Goal: Information Seeking & Learning: Learn about a topic

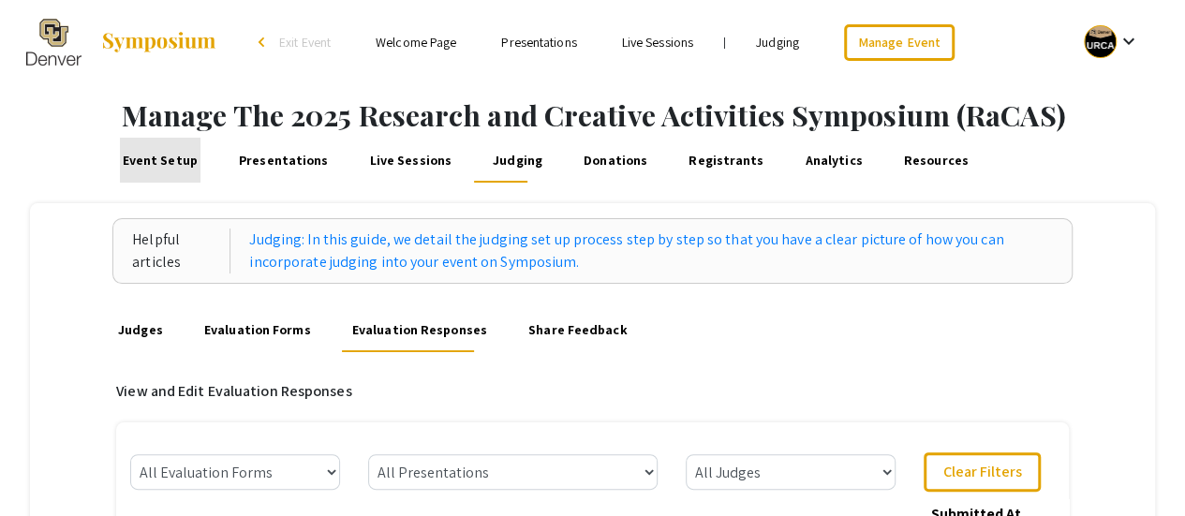
click at [173, 162] on link "Event Setup" at bounding box center [160, 160] width 81 height 45
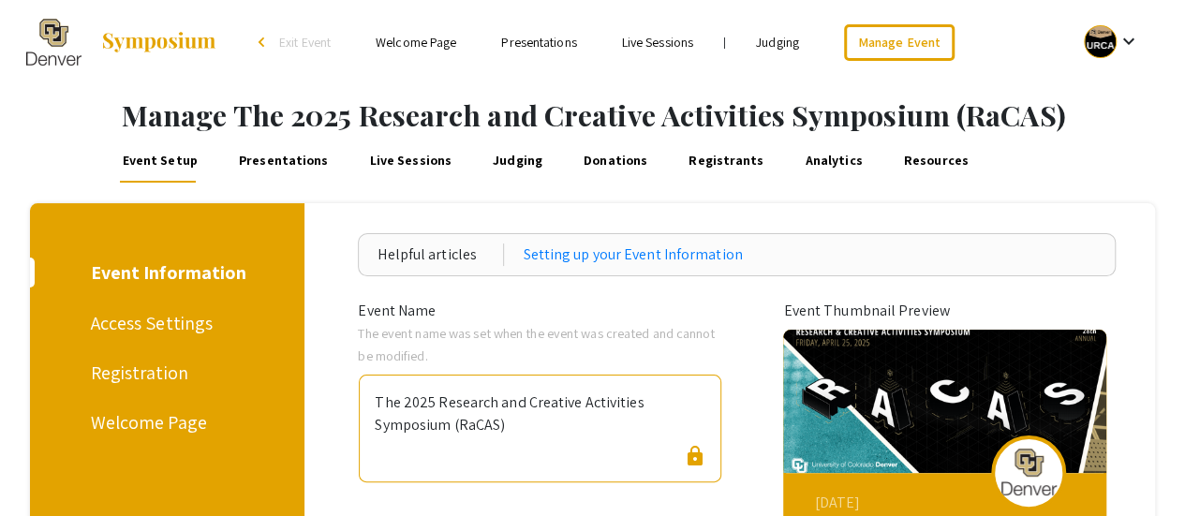
click at [429, 46] on link "Welcome Page" at bounding box center [416, 42] width 81 height 17
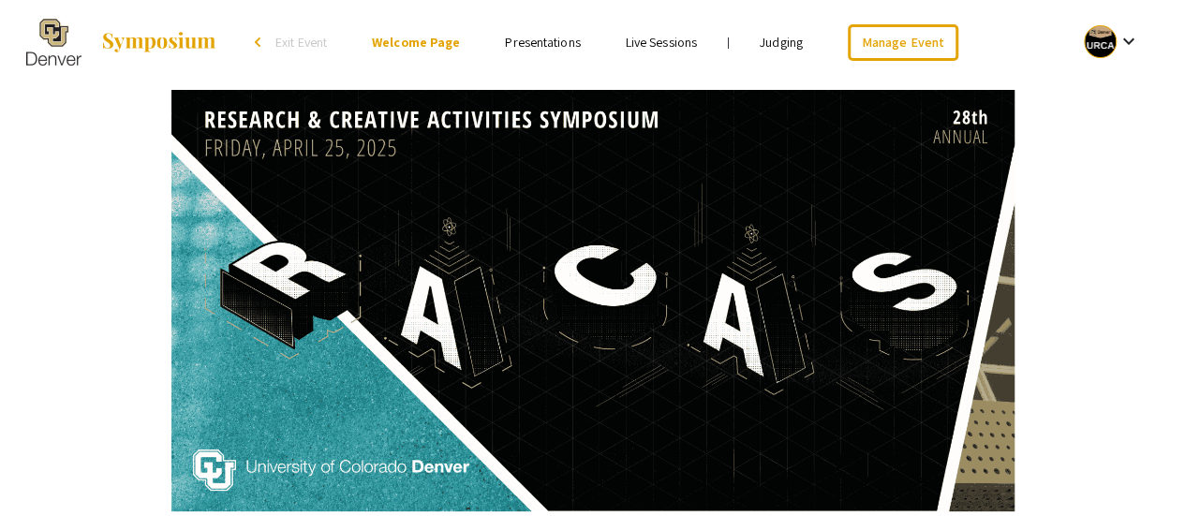
click at [555, 34] on li "Presentations" at bounding box center [542, 42] width 120 height 22
click at [546, 38] on link "Presentations" at bounding box center [542, 42] width 75 height 17
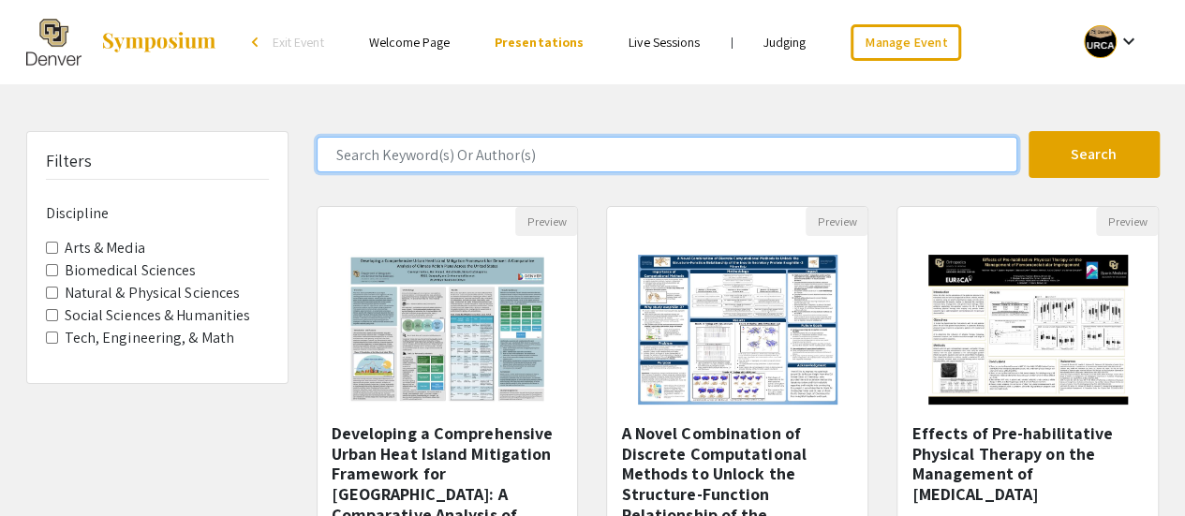
click at [472, 149] on input "Search Keyword(s) Or Author(s)" at bounding box center [667, 155] width 701 height 36
type input "biochemistry"
click at [1029, 131] on button "Search" at bounding box center [1094, 154] width 131 height 47
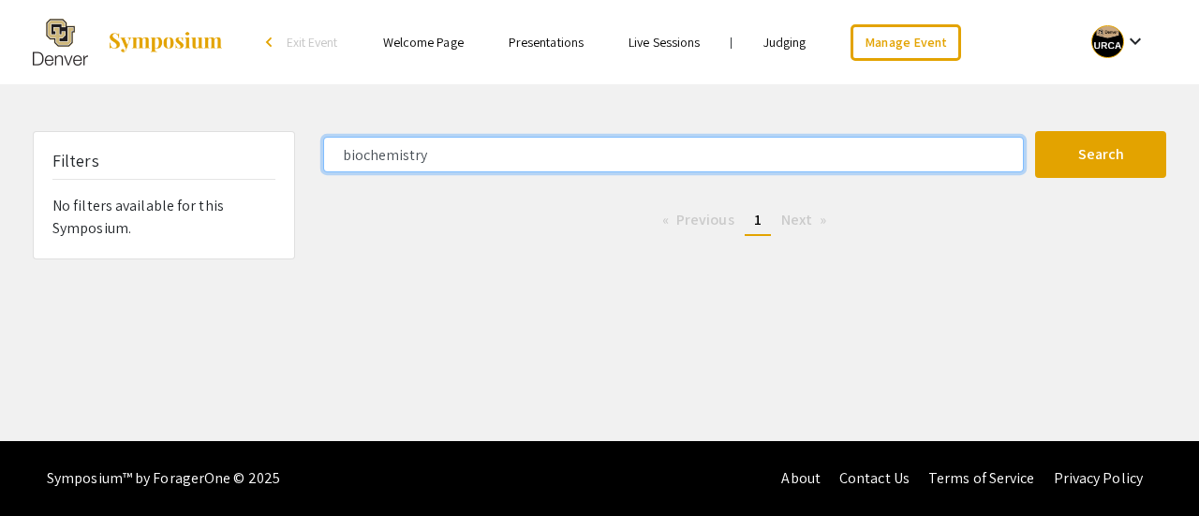
click at [428, 164] on input "biochemistry" at bounding box center [673, 155] width 701 height 36
type input "medical"
click at [1035, 131] on button "Search" at bounding box center [1100, 154] width 131 height 47
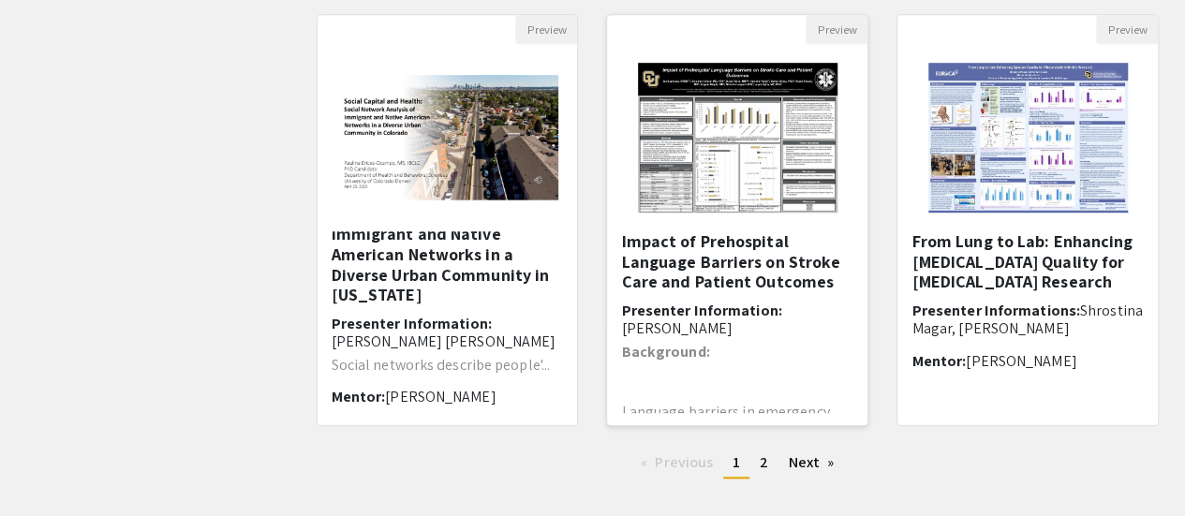
scroll to position [626, 0]
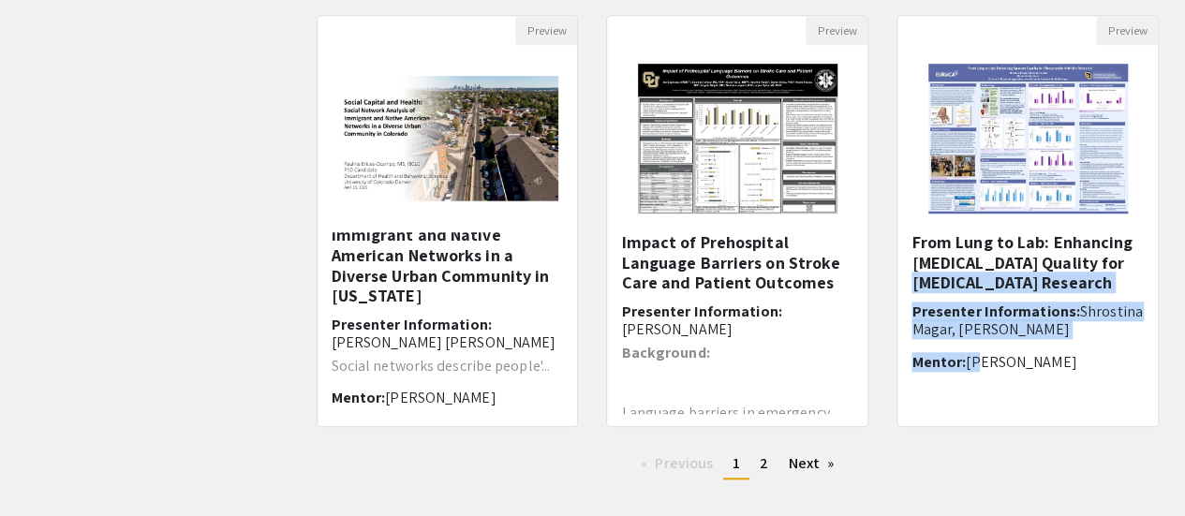
drag, startPoint x: 982, startPoint y: 379, endPoint x: 988, endPoint y: 281, distance: 98.6
click at [988, 281] on div "From Lung to Lab: Enhancing [MEDICAL_DATA] Quality for [MEDICAL_DATA] Research​…" at bounding box center [1027, 323] width 232 height 182
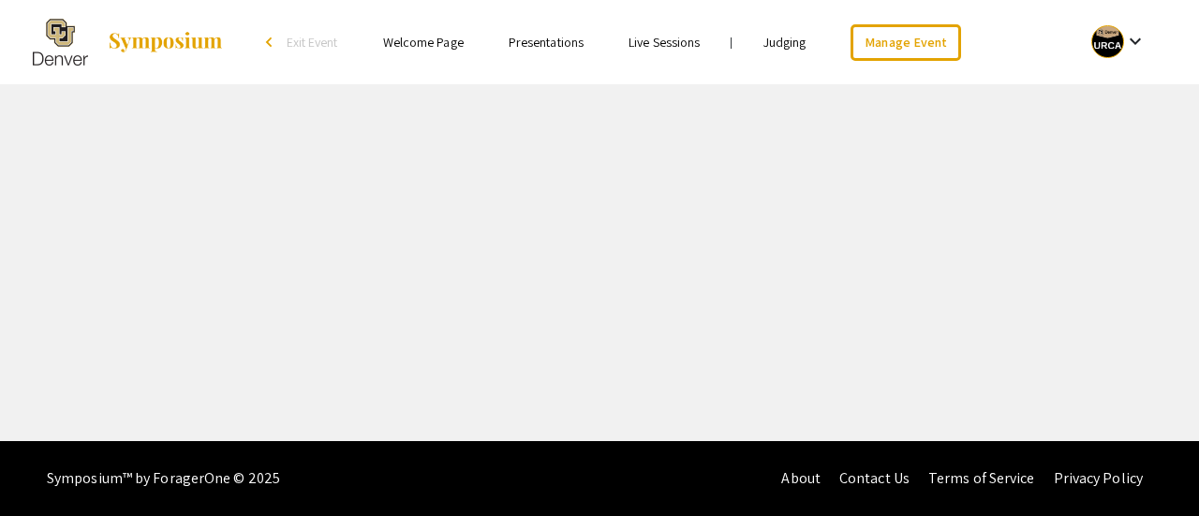
click at [988, 281] on div "Skip navigation arrow_back_ios Exit Event Welcome Page Presentations Live Sessi…" at bounding box center [599, 220] width 1199 height 441
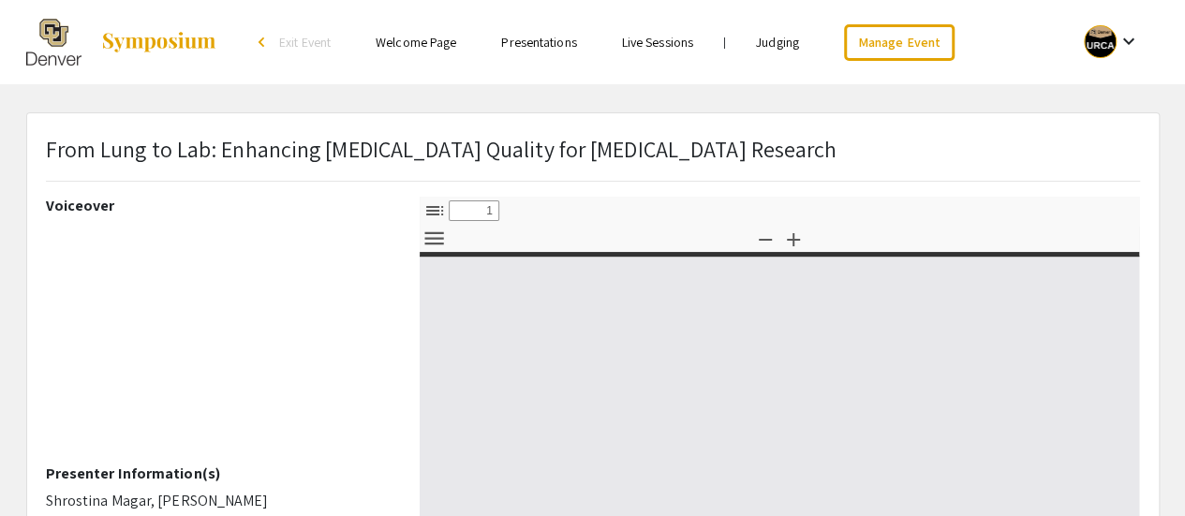
select select "custom"
type input "0"
select select "custom"
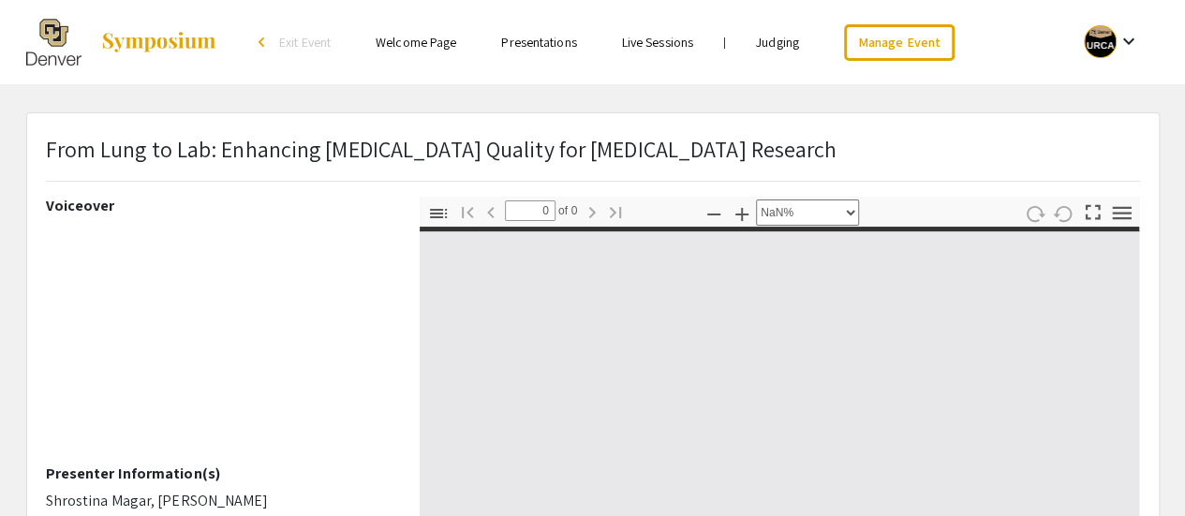
type input "1"
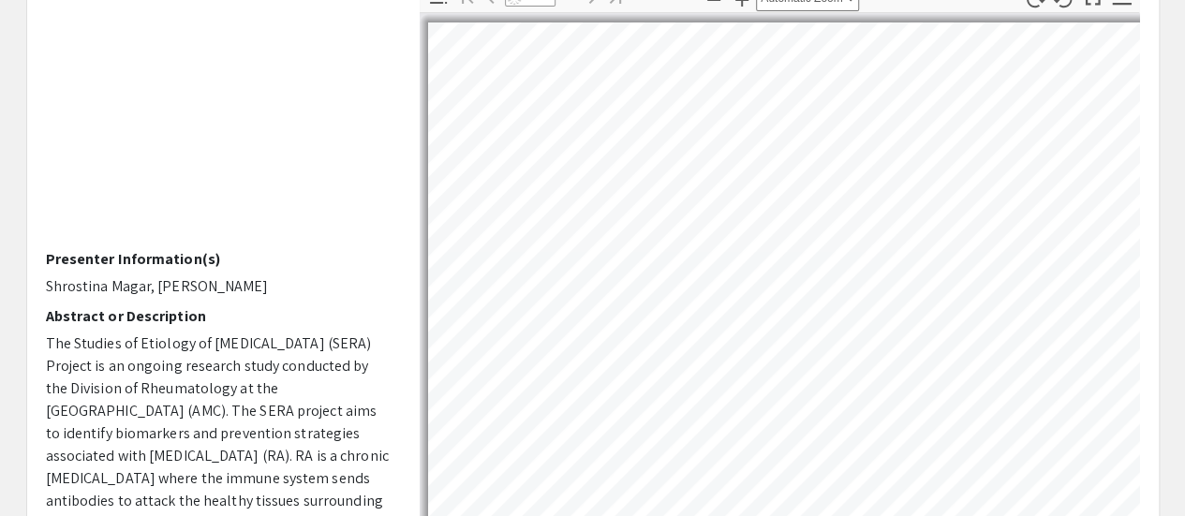
select select "auto"
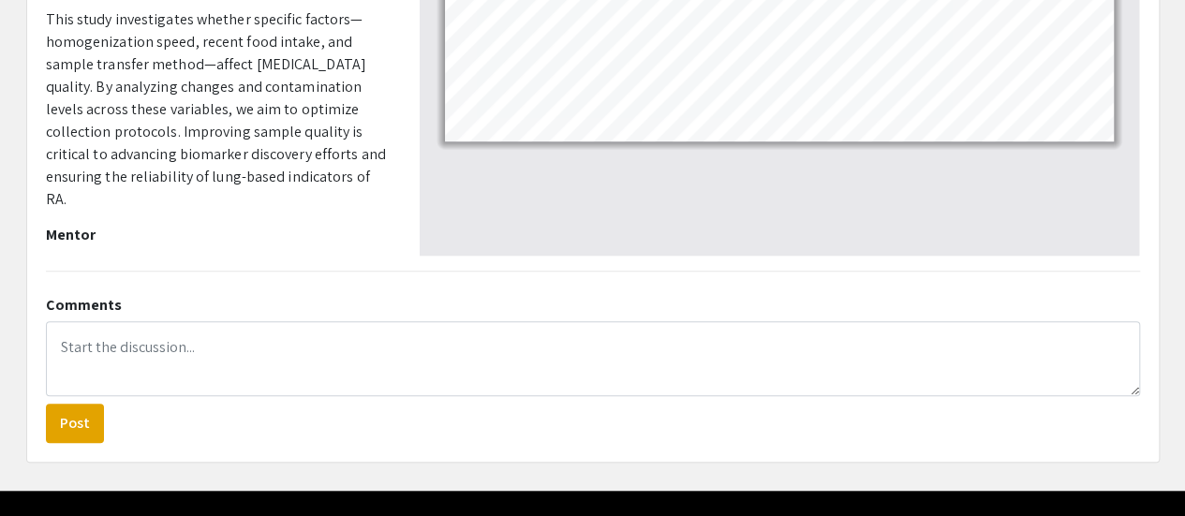
scroll to position [644, 0]
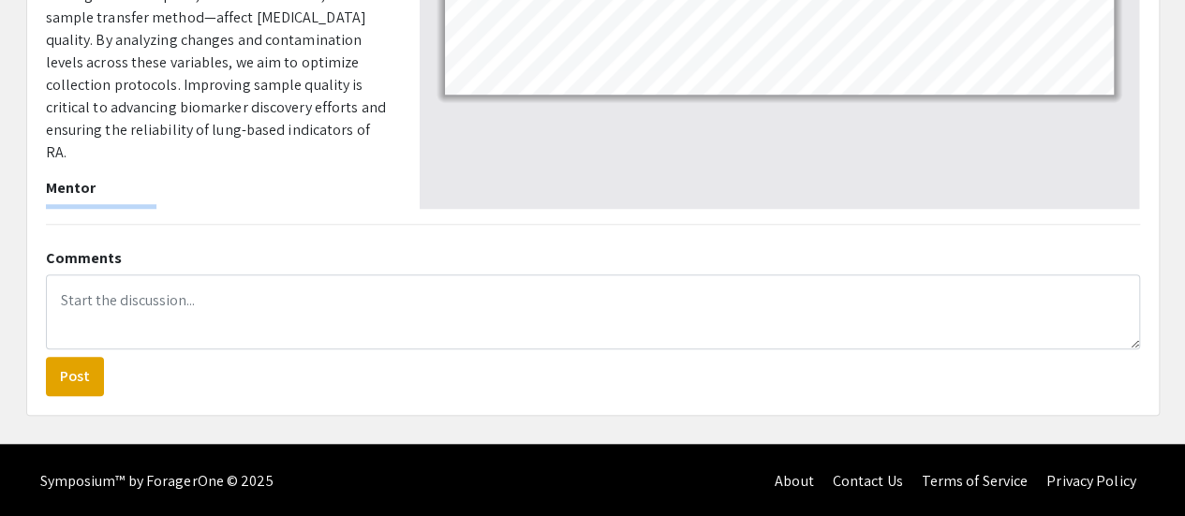
drag, startPoint x: 133, startPoint y: 186, endPoint x: 45, endPoint y: 186, distance: 88.1
click at [46, 204] on p "[PERSON_NAME]" at bounding box center [219, 215] width 346 height 22
copy p "[PERSON_NAME]"
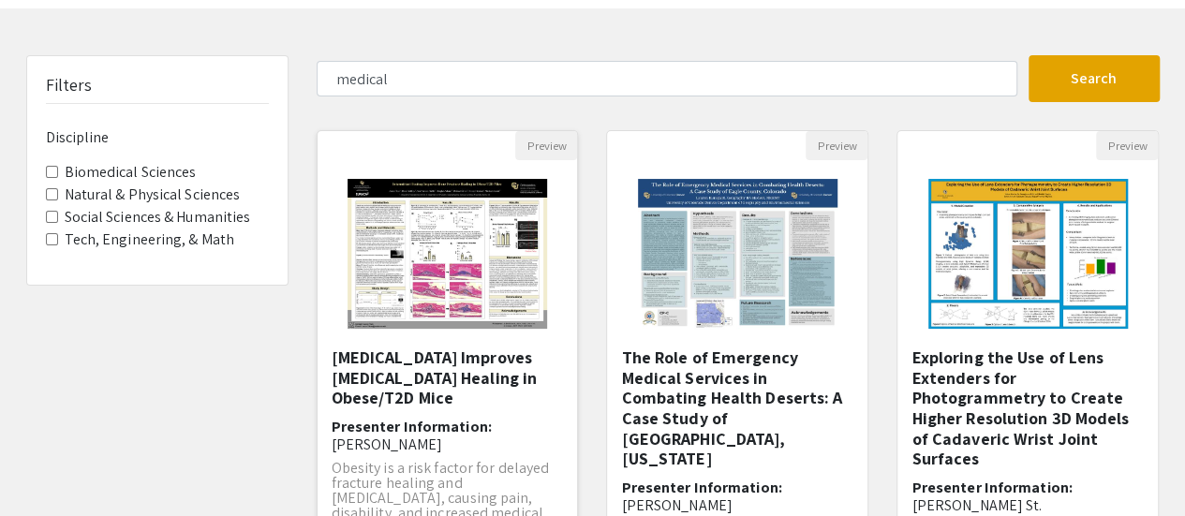
scroll to position [88, 0]
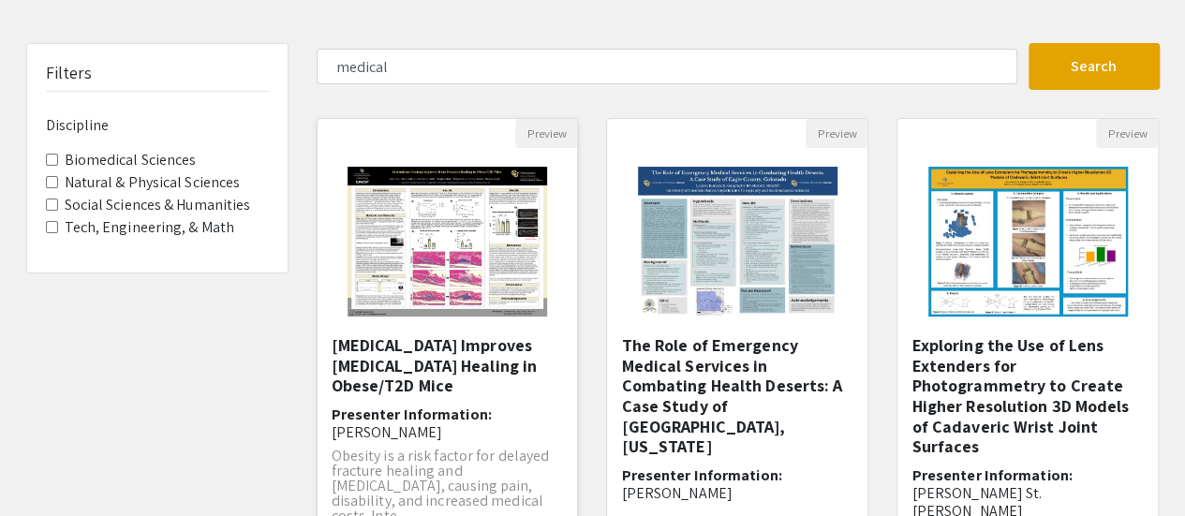
click at [474, 329] on img "Open Presentation <p>Intermittent Fasting Improves Bone Fracture Healing in Obe…" at bounding box center [447, 241] width 237 height 187
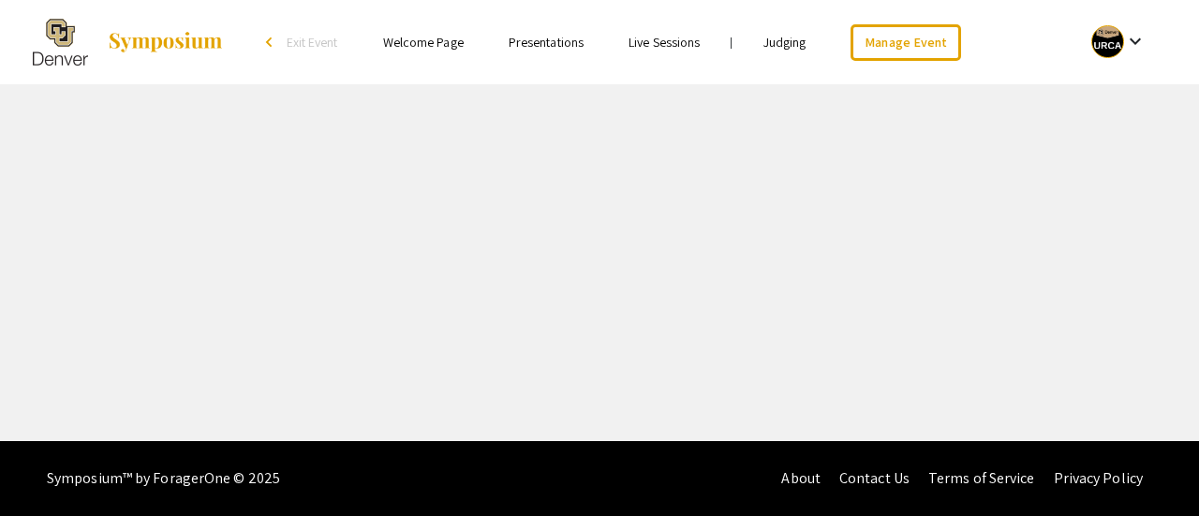
click at [474, 329] on div "Skip navigation arrow_back_ios Exit Event Welcome Page Presentations Live Sessi…" at bounding box center [599, 220] width 1199 height 441
select select "custom"
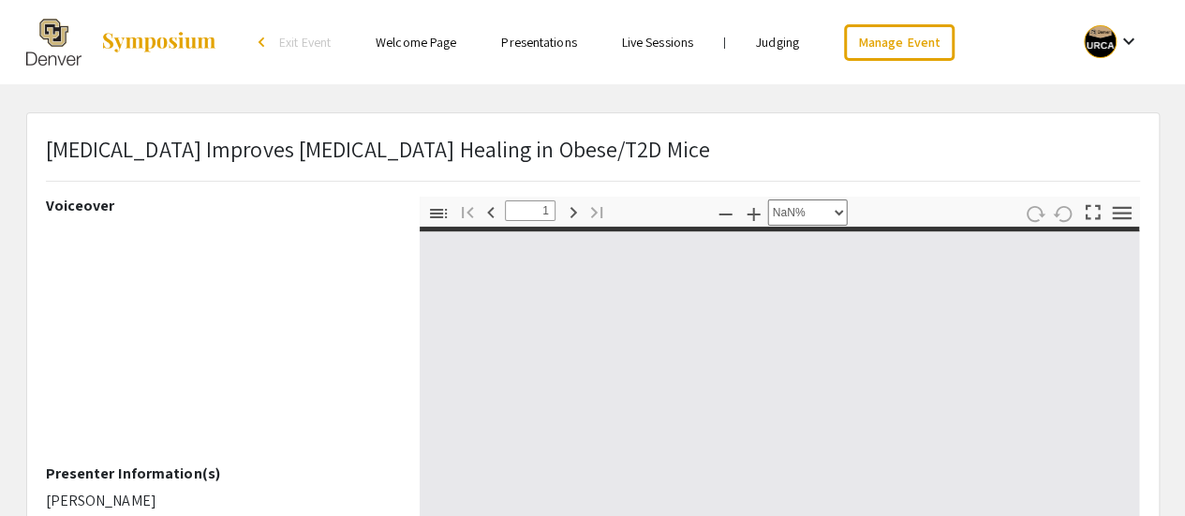
type input "0"
select select "custom"
type input "1"
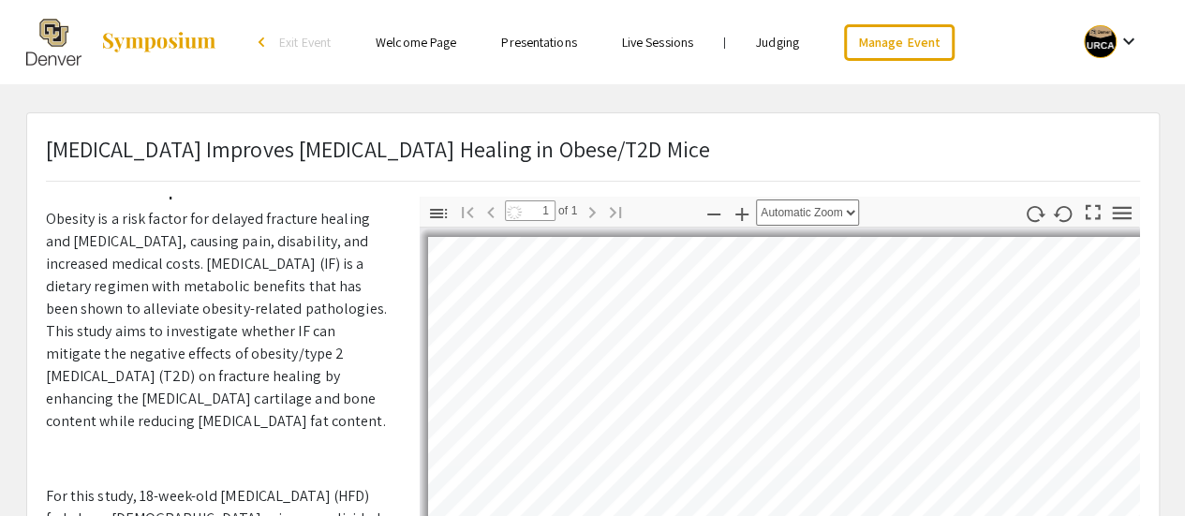
scroll to position [744, 0]
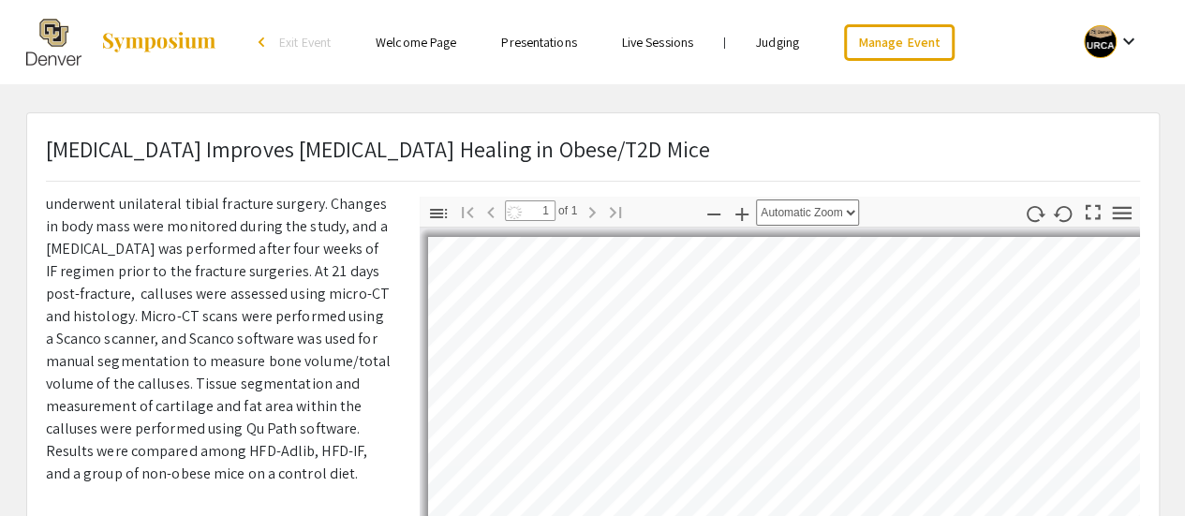
select select "auto"
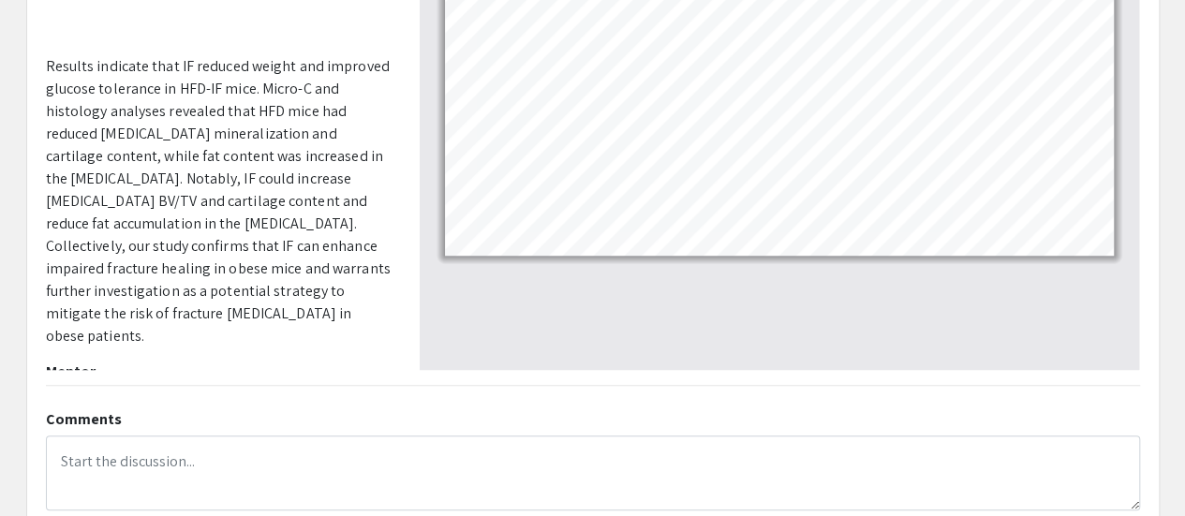
scroll to position [527, 0]
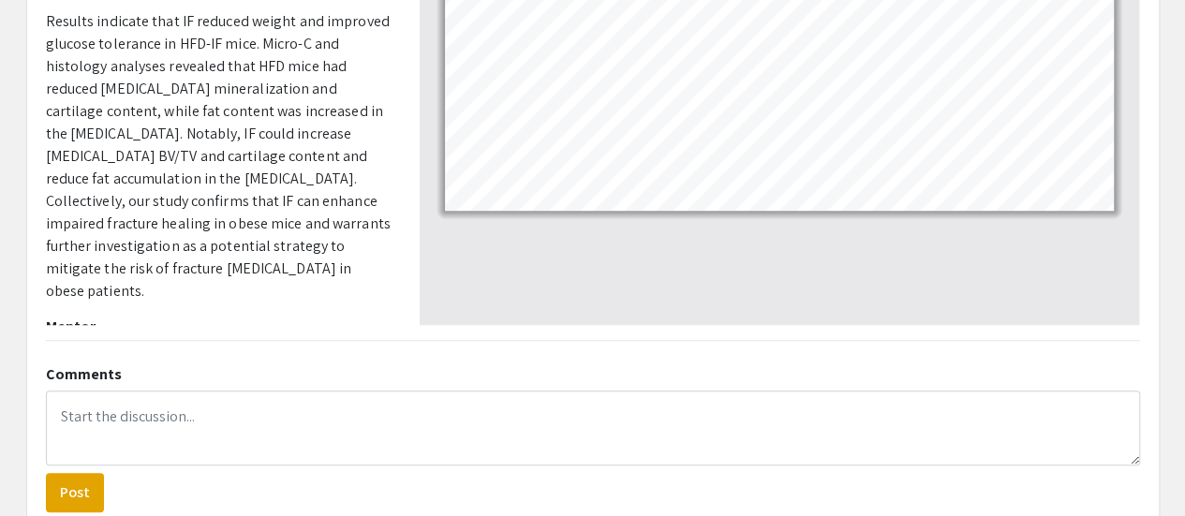
drag, startPoint x: 178, startPoint y: 301, endPoint x: 44, endPoint y: 312, distance: 134.4
copy p "Dr. Honey Hendesi"
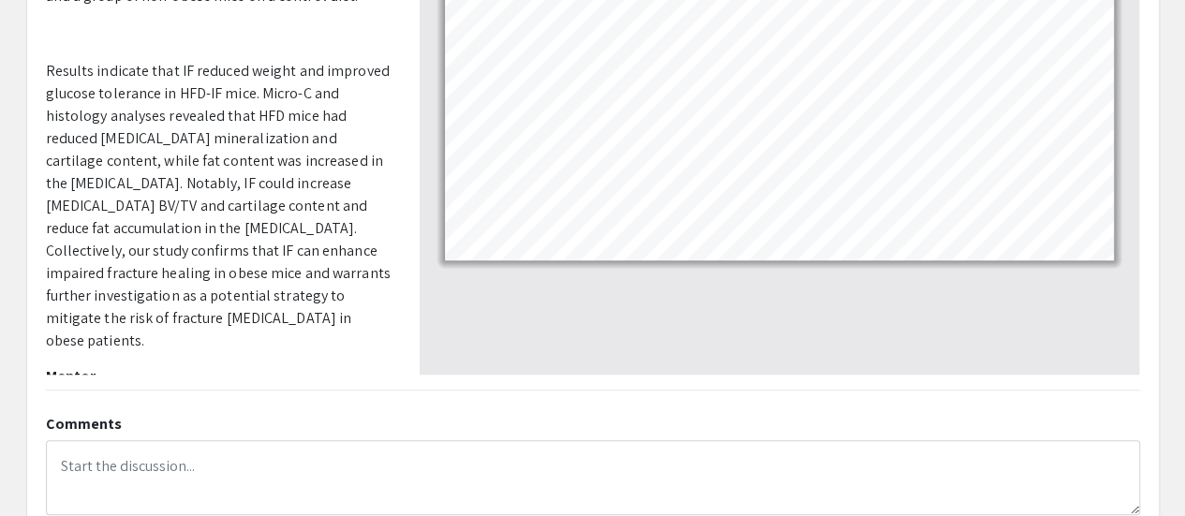
scroll to position [494, 0]
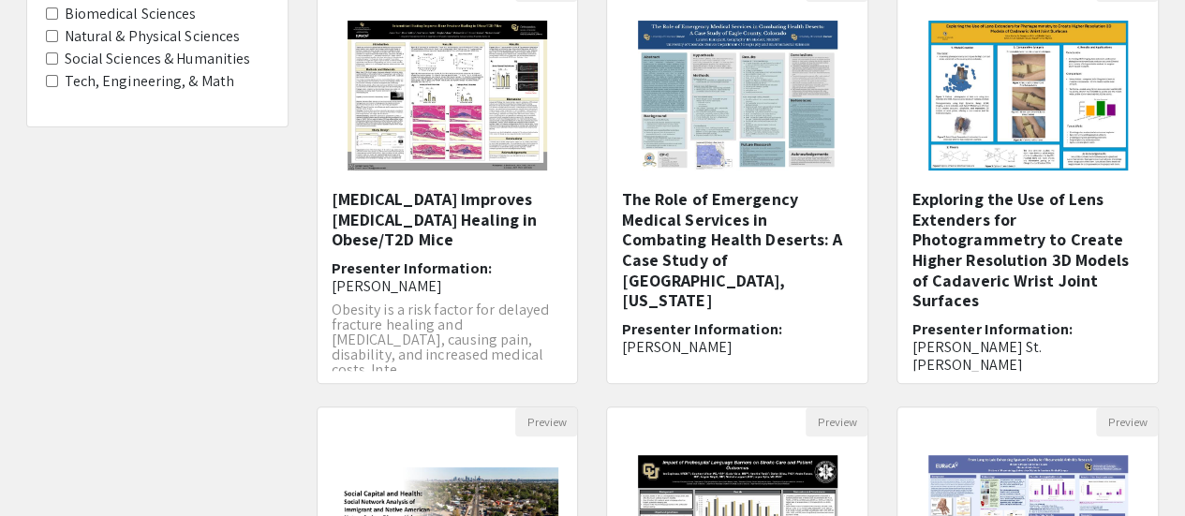
scroll to position [725, 0]
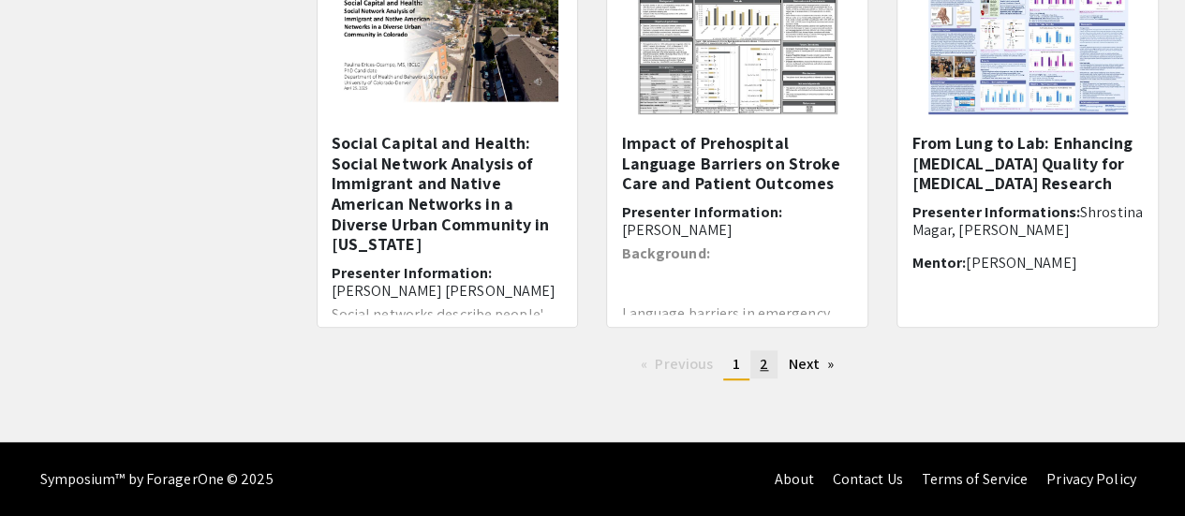
click at [765, 361] on span "2" at bounding box center [764, 364] width 8 height 20
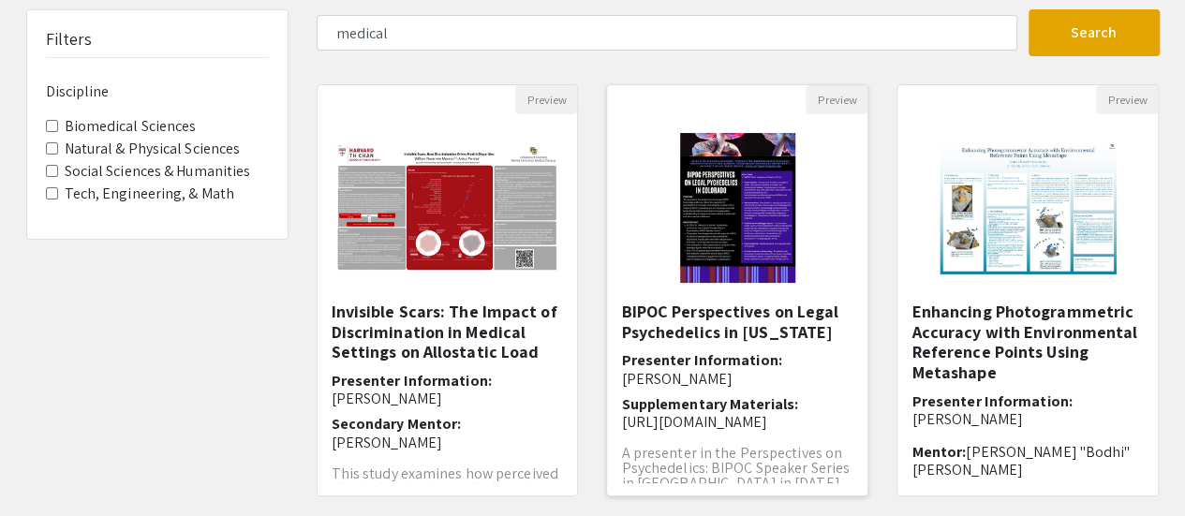
scroll to position [725, 0]
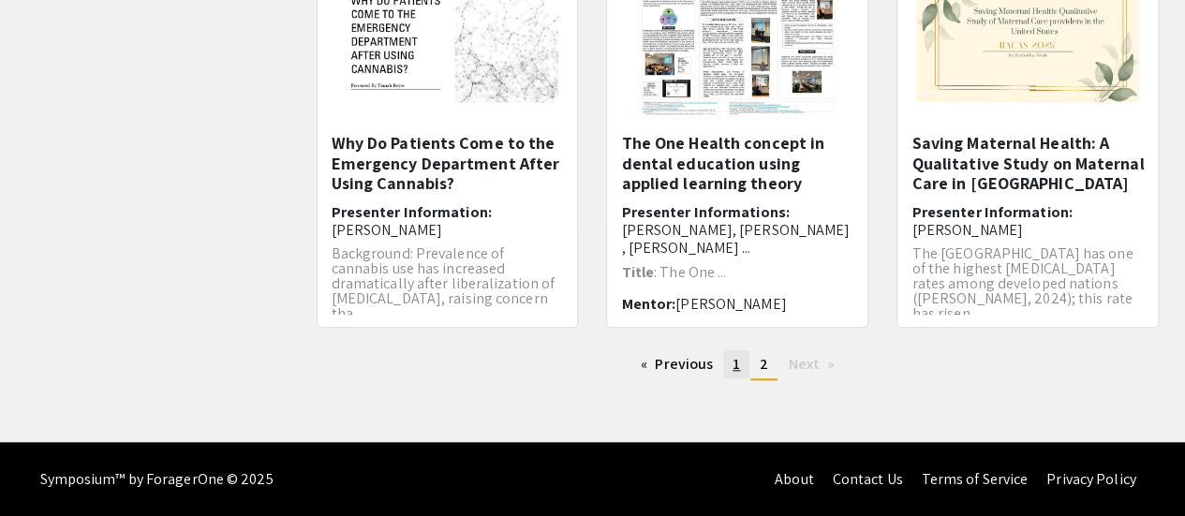
click at [738, 361] on span "1" at bounding box center [736, 364] width 7 height 20
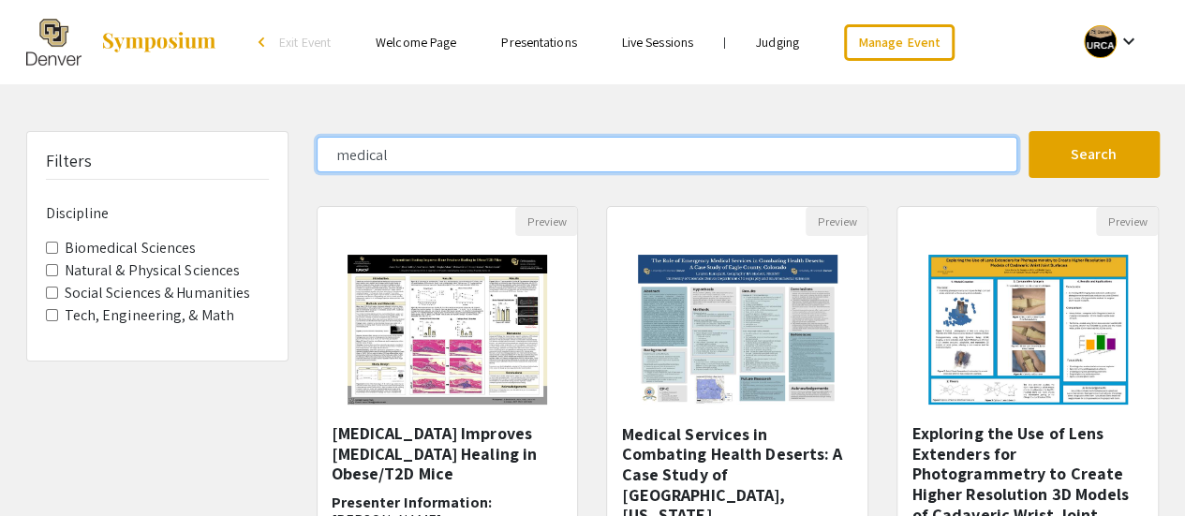
drag, startPoint x: 399, startPoint y: 153, endPoint x: 295, endPoint y: 121, distance: 108.7
type input "medicine"
click at [1029, 131] on button "Search" at bounding box center [1094, 154] width 131 height 47
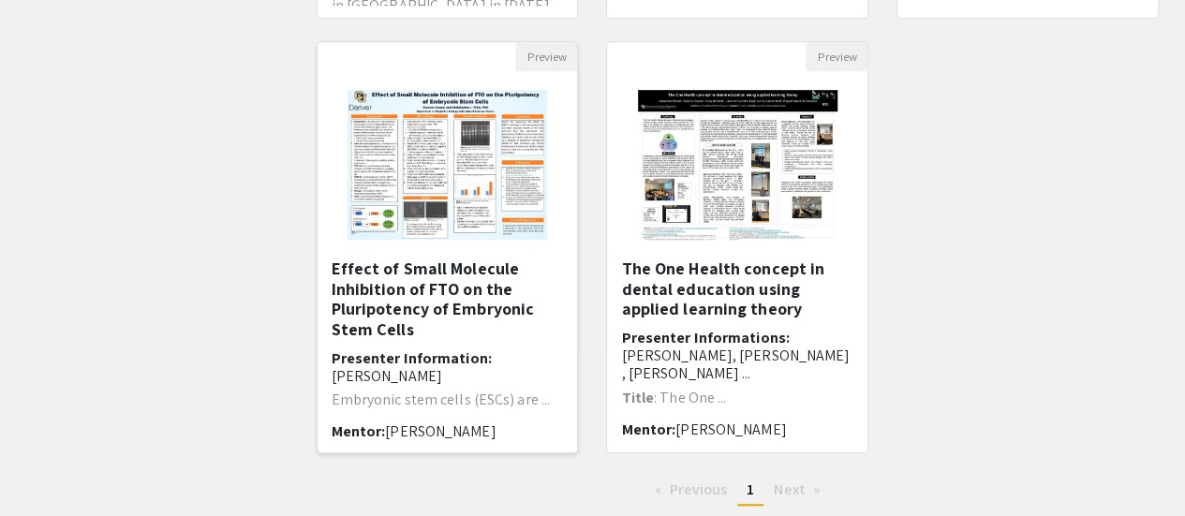
scroll to position [600, 0]
click at [443, 299] on h5 "Effect of Small Molecule Inhibition of FTO on the Pluripotency of Embryonic Ste…" at bounding box center [448, 298] width 232 height 81
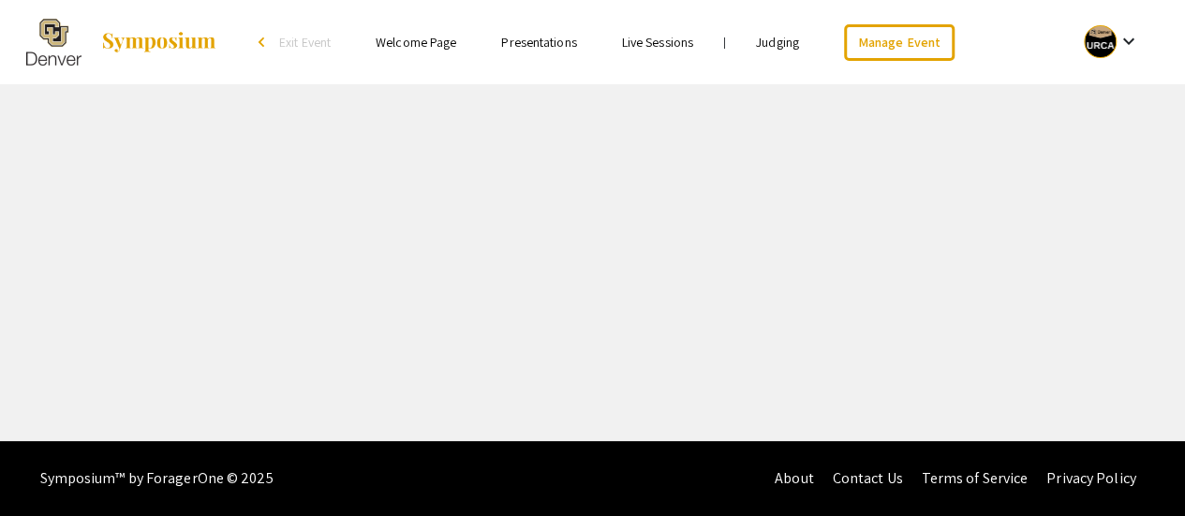
select select "custom"
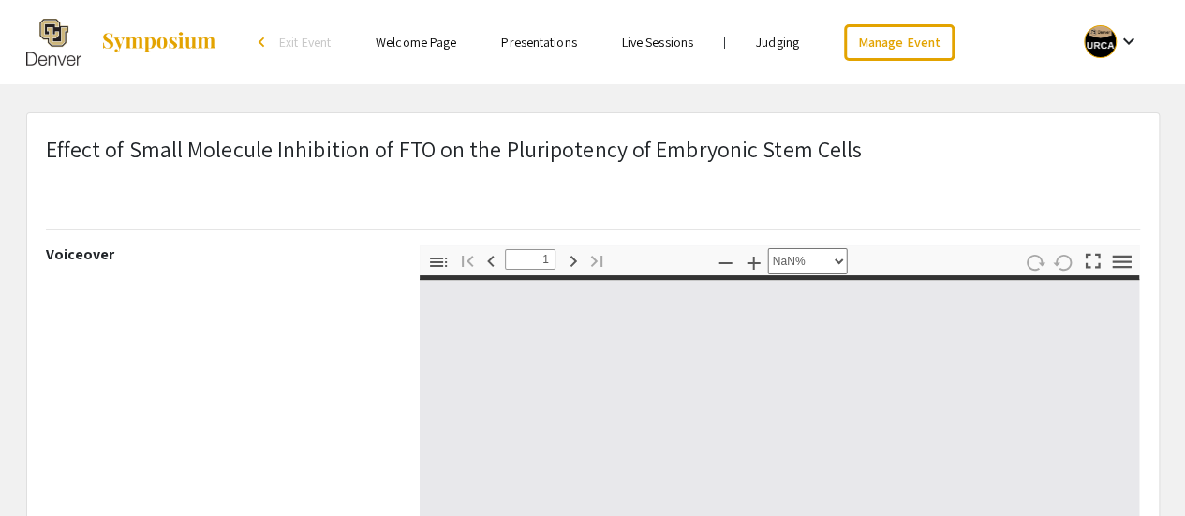
type input "0"
select select "custom"
type input "1"
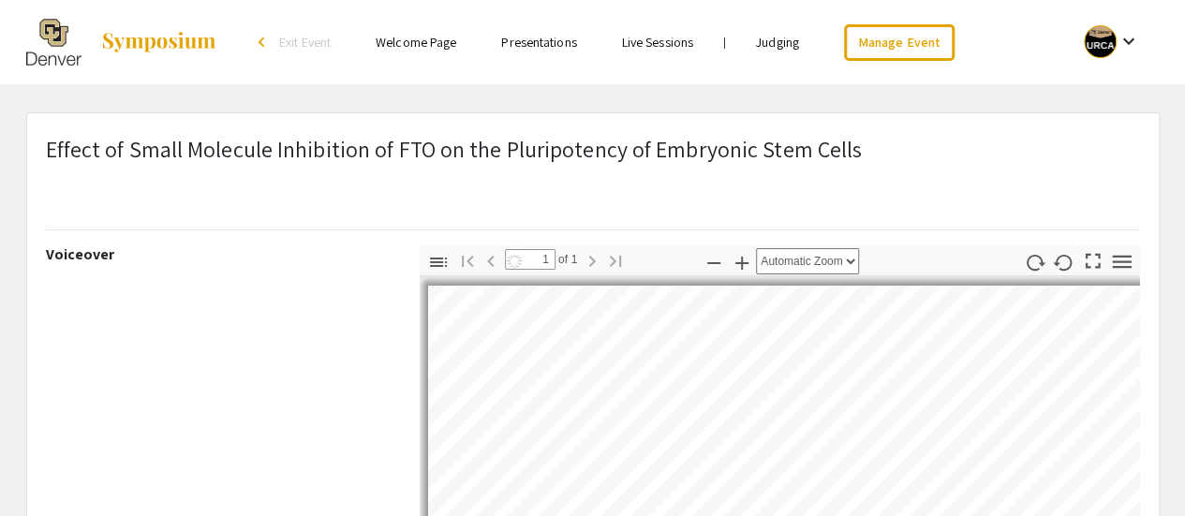
scroll to position [414, 0]
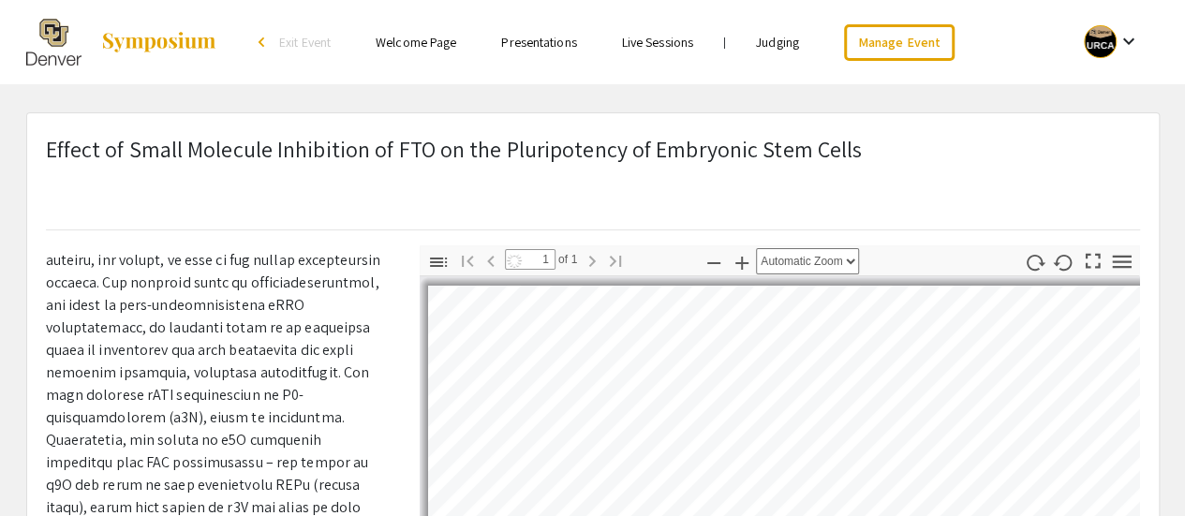
select select "auto"
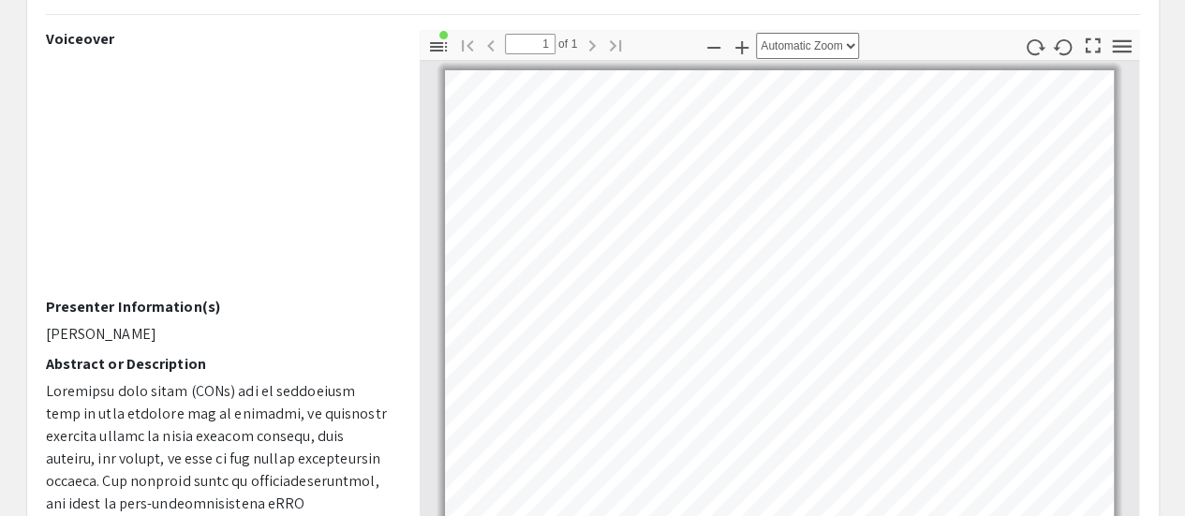
scroll to position [209, 0]
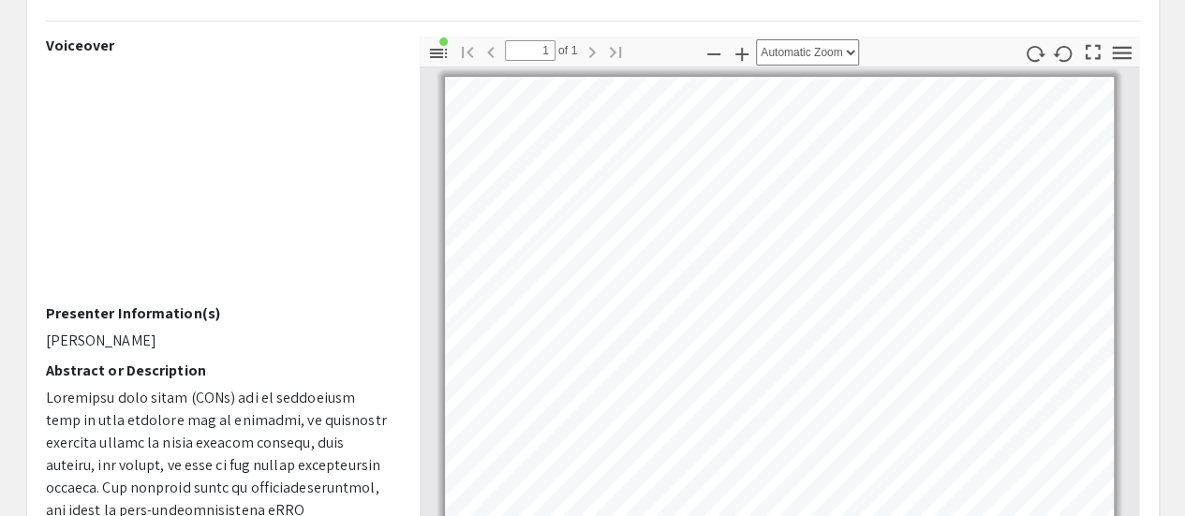
click at [269, 334] on p "[PERSON_NAME]" at bounding box center [219, 341] width 346 height 22
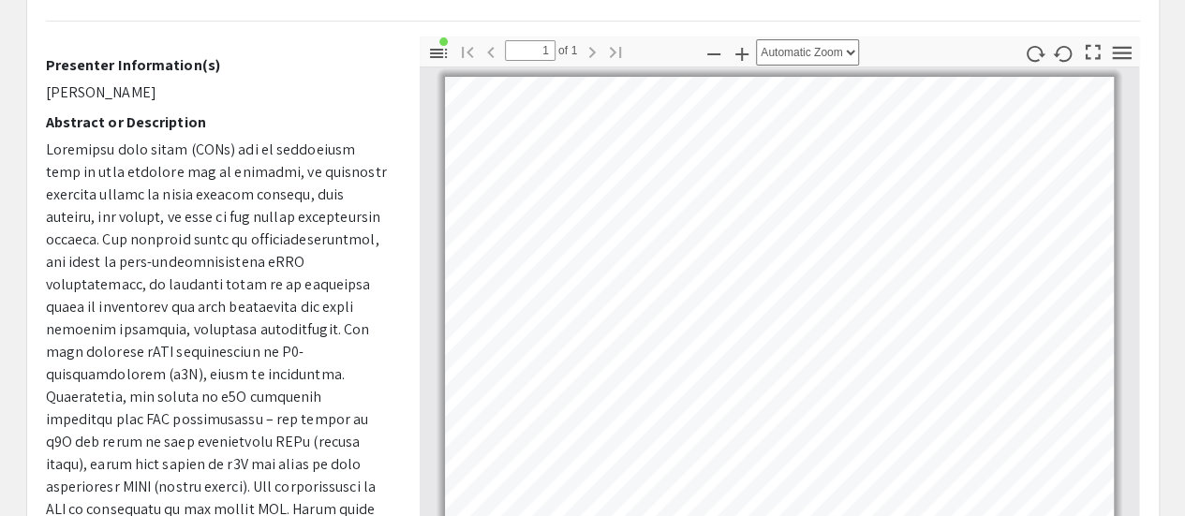
scroll to position [294, 0]
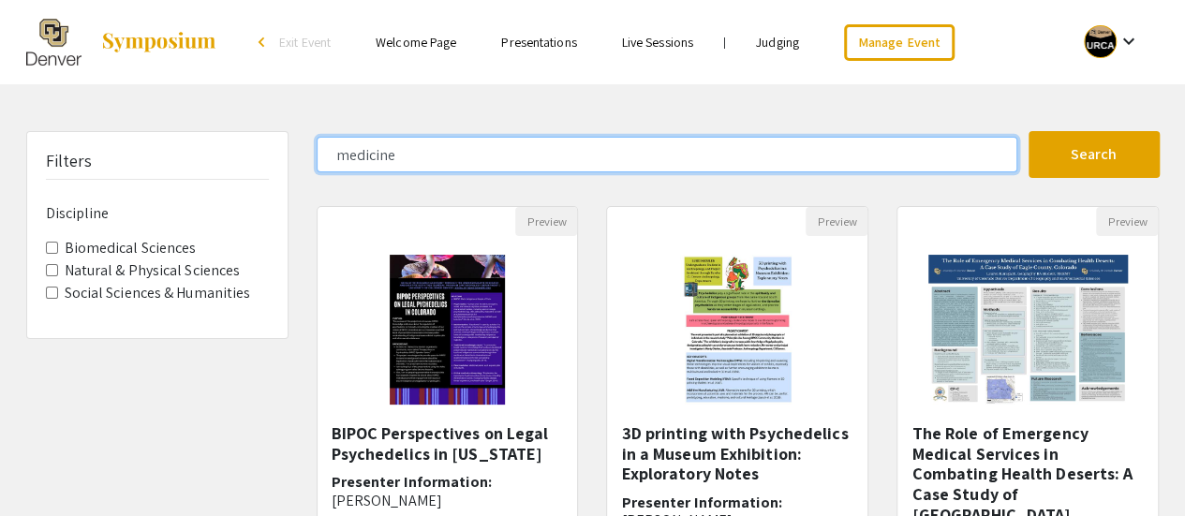
click at [420, 158] on input "medicine" at bounding box center [667, 155] width 701 height 36
type input "a"
paste input "anesthesiology"
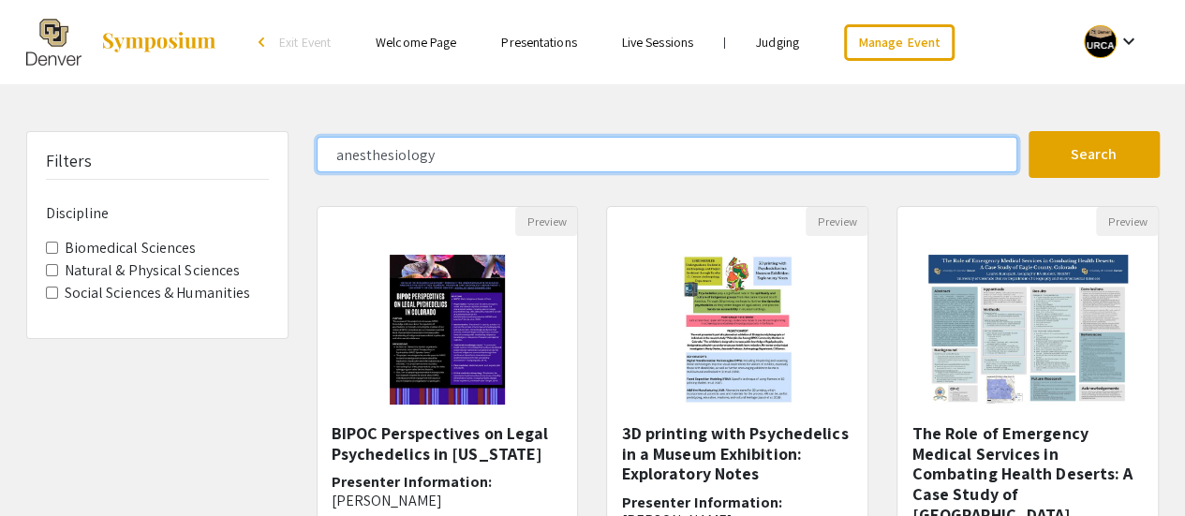
type input "anesthesiology"
click at [1029, 131] on button "Search" at bounding box center [1094, 154] width 131 height 47
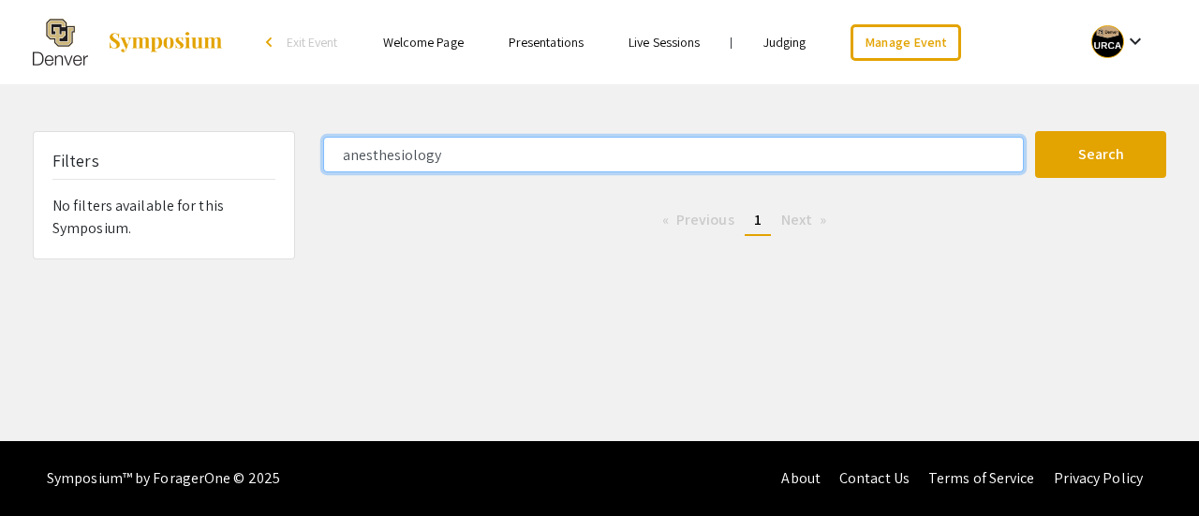
click at [437, 156] on input "anesthesiology" at bounding box center [673, 155] width 701 height 36
click at [456, 150] on input "Search Keyword(s) Or Author(s)" at bounding box center [673, 155] width 701 height 36
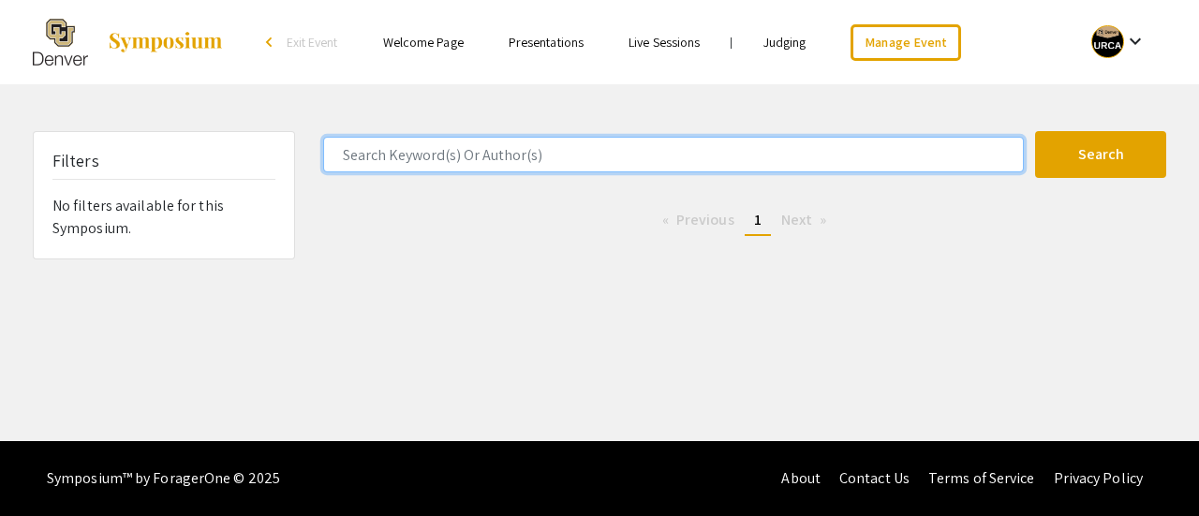
click at [456, 150] on input "Search Keyword(s) Or Author(s)" at bounding box center [673, 155] width 701 height 36
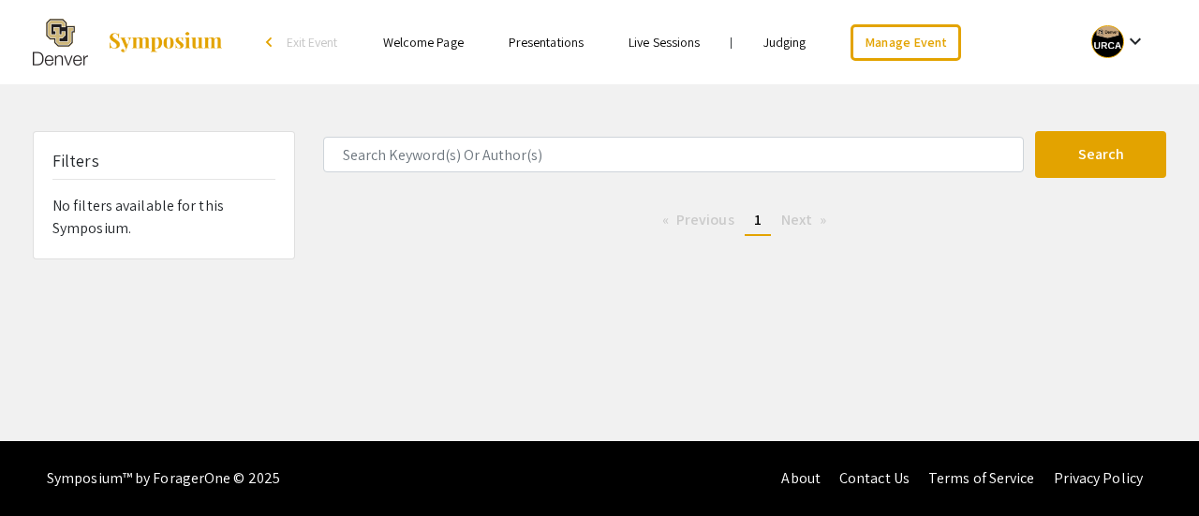
click at [543, 58] on ul "Skip navigation arrow_back_ios Exit Event Welcome Page Presentations Live Sessi…" at bounding box center [599, 42] width 374 height 84
click at [543, 49] on link "Presentations" at bounding box center [546, 42] width 75 height 17
